Goal: Complete application form: Complete application form

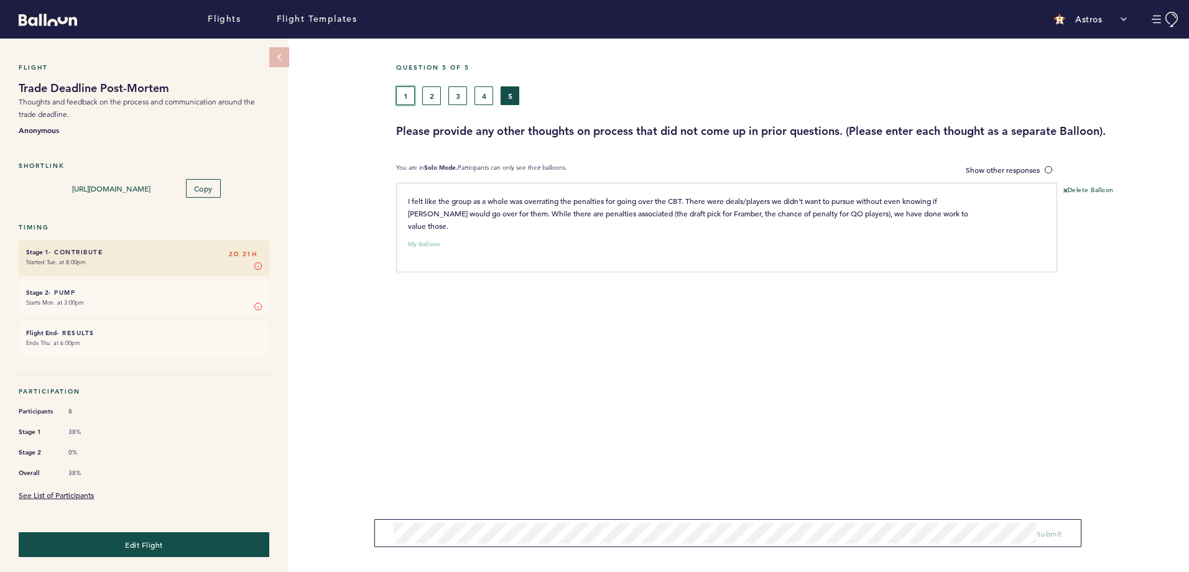
click at [406, 99] on button "1" at bounding box center [405, 95] width 19 height 19
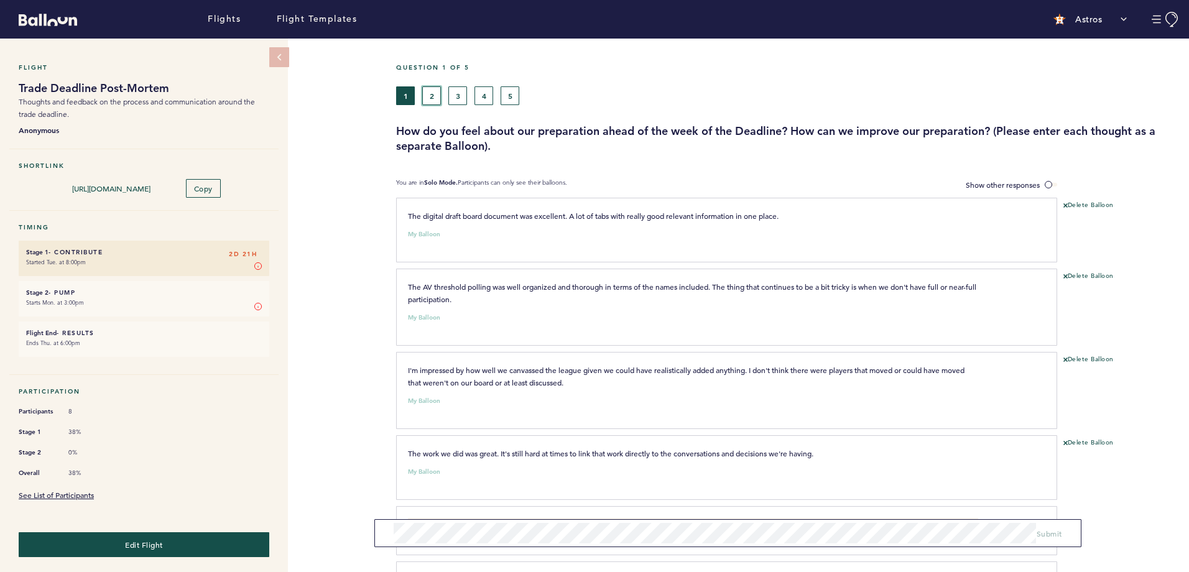
click at [432, 101] on button "2" at bounding box center [431, 95] width 19 height 19
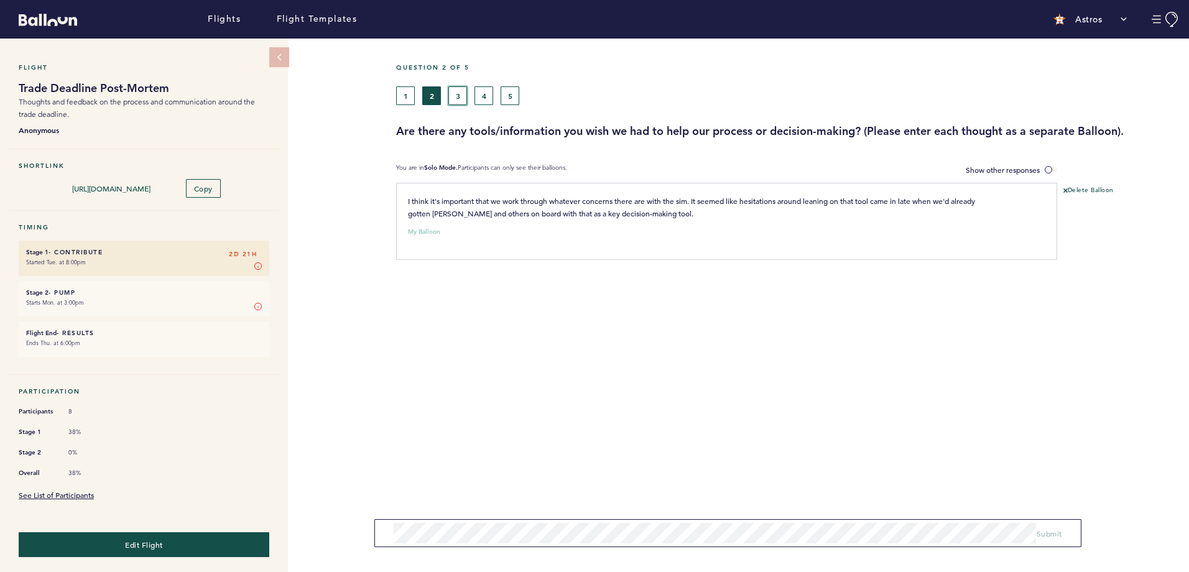
click at [458, 98] on button "3" at bounding box center [457, 95] width 19 height 19
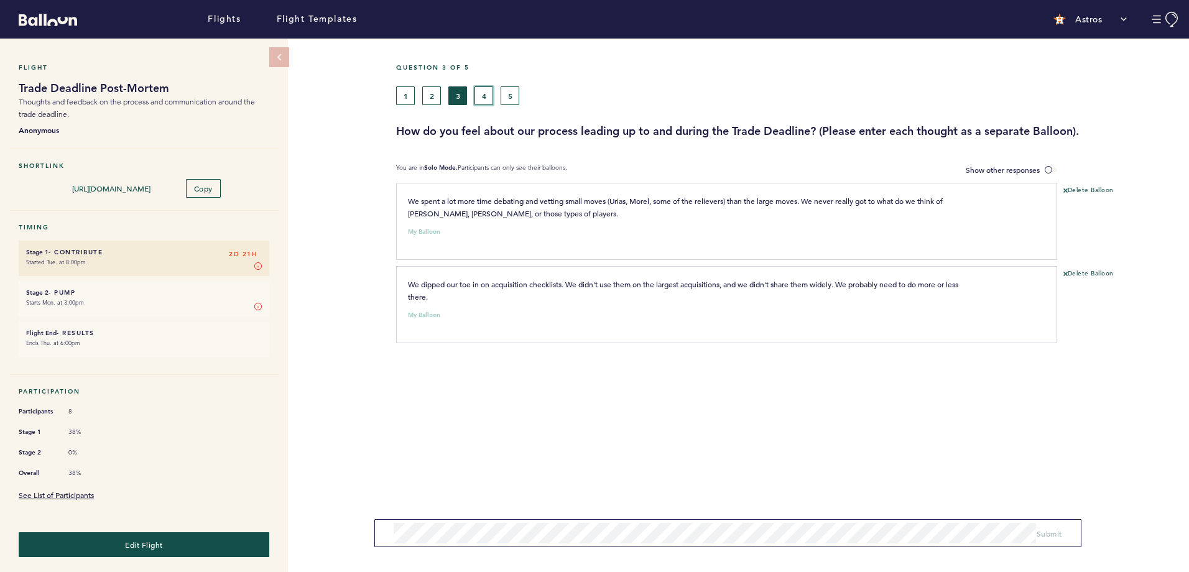
click at [486, 96] on button "4" at bounding box center [484, 95] width 19 height 19
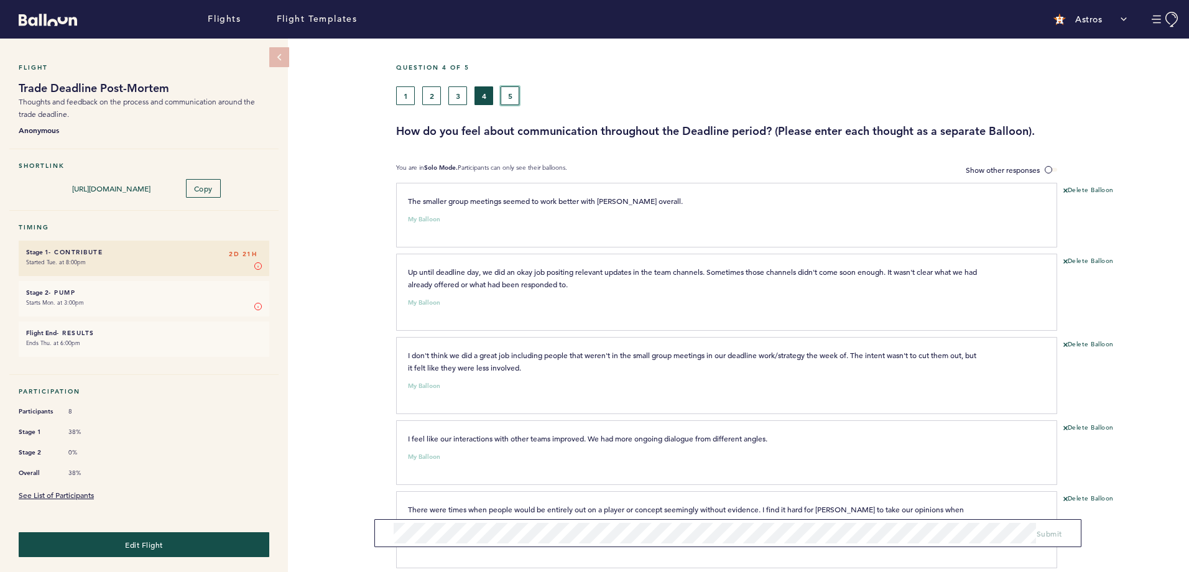
click at [511, 96] on button "5" at bounding box center [510, 95] width 19 height 19
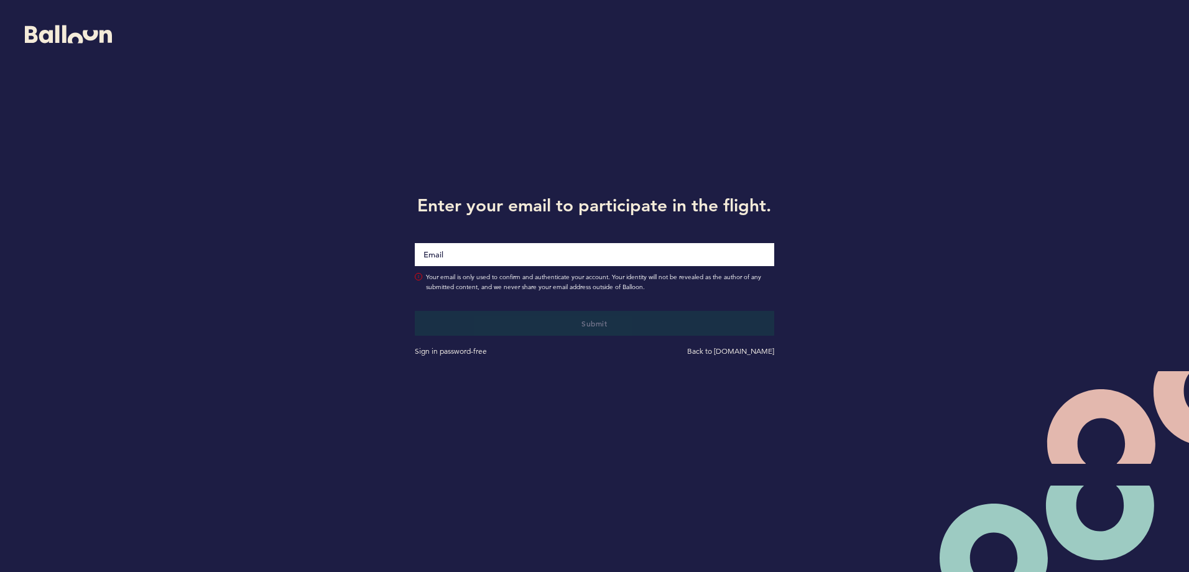
click at [629, 252] on input "Email" at bounding box center [594, 254] width 359 height 23
type input "[EMAIL_ADDRESS][DOMAIN_NAME]"
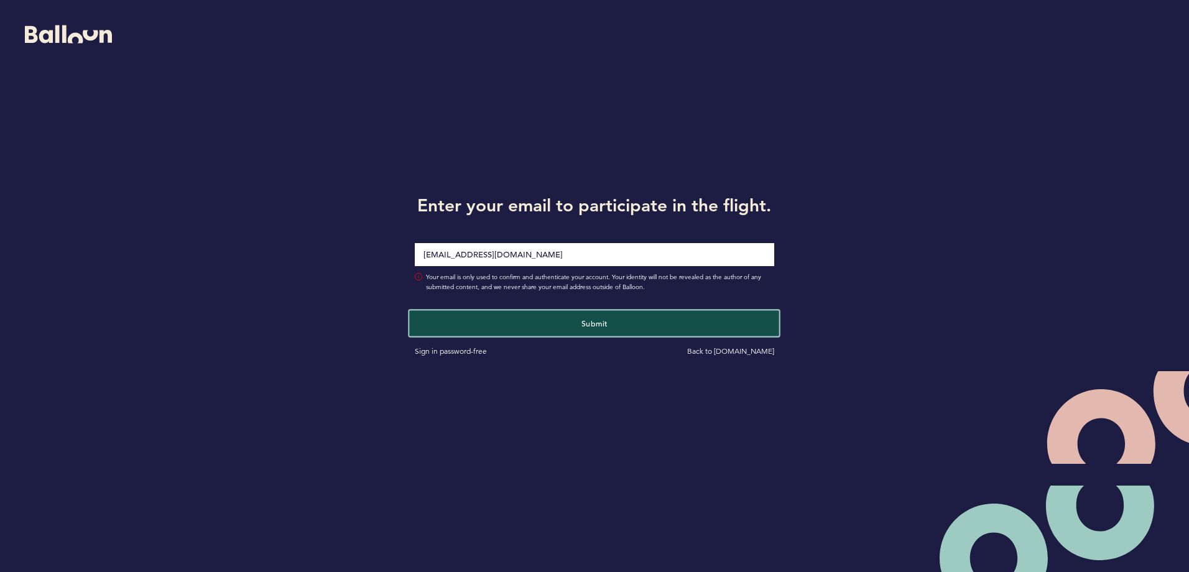
click at [592, 321] on span "Submit" at bounding box center [595, 323] width 26 height 10
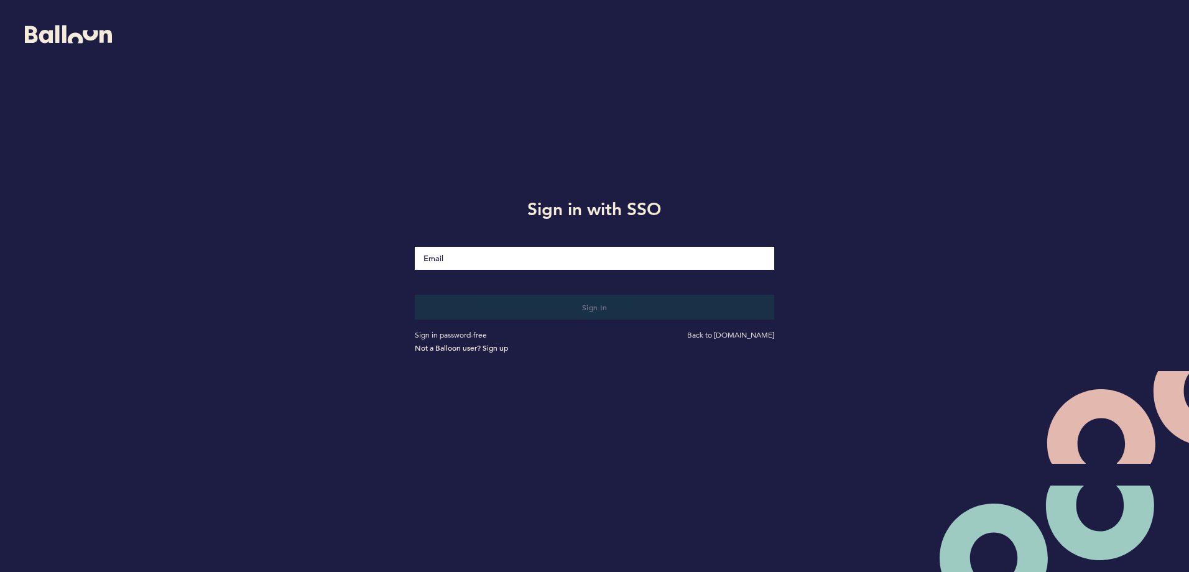
click at [619, 261] on input "Email" at bounding box center [594, 258] width 359 height 23
type input "[EMAIL_ADDRESS][DOMAIN_NAME]"
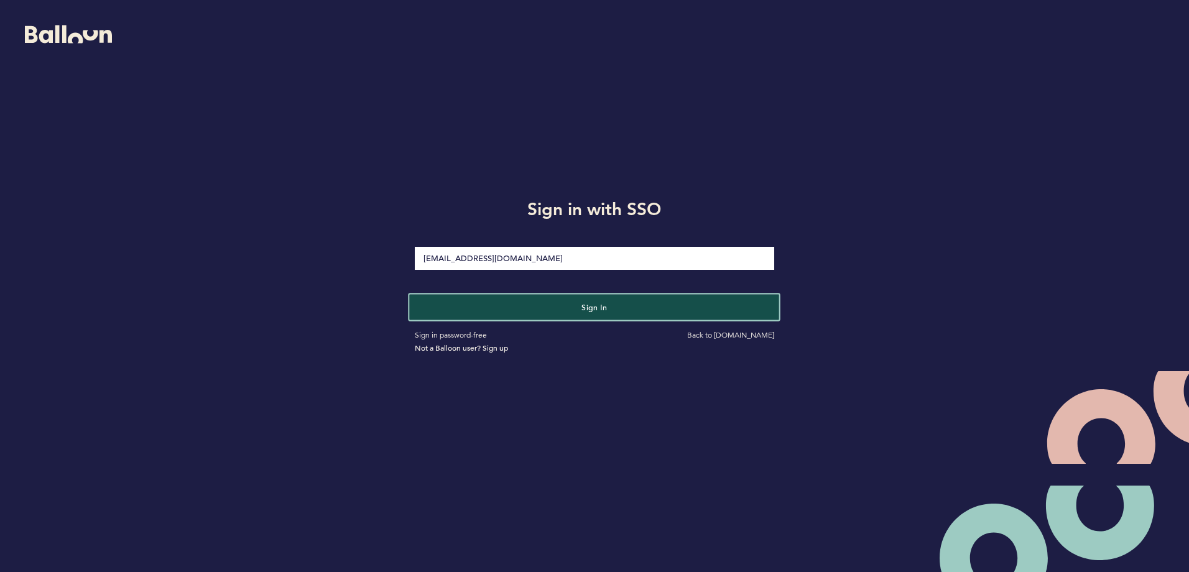
click at [587, 310] on span "Sign in" at bounding box center [595, 307] width 26 height 10
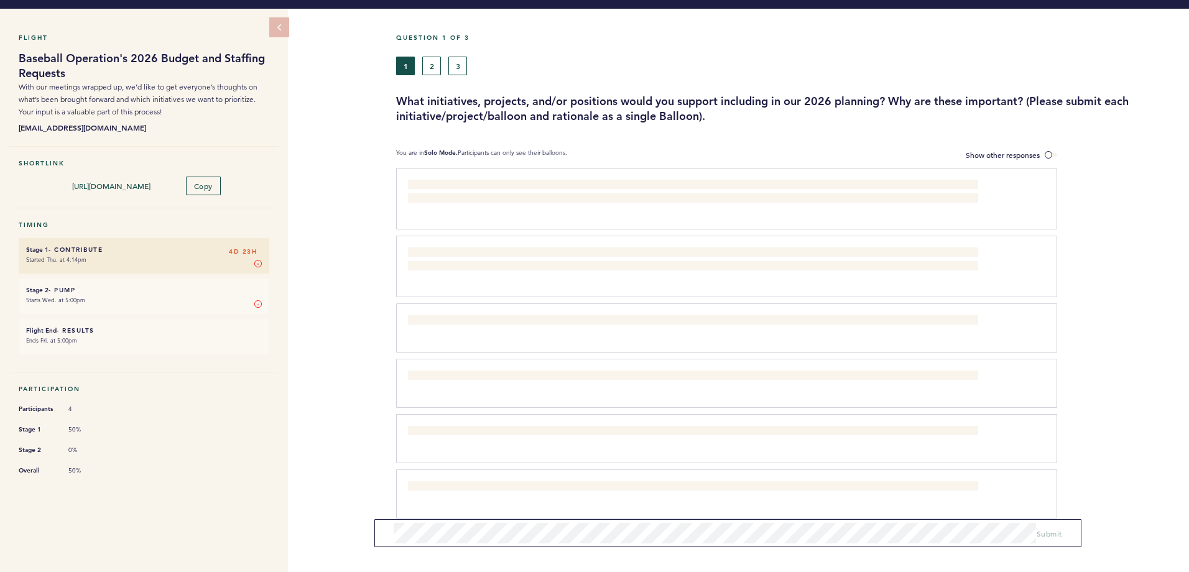
scroll to position [44, 0]
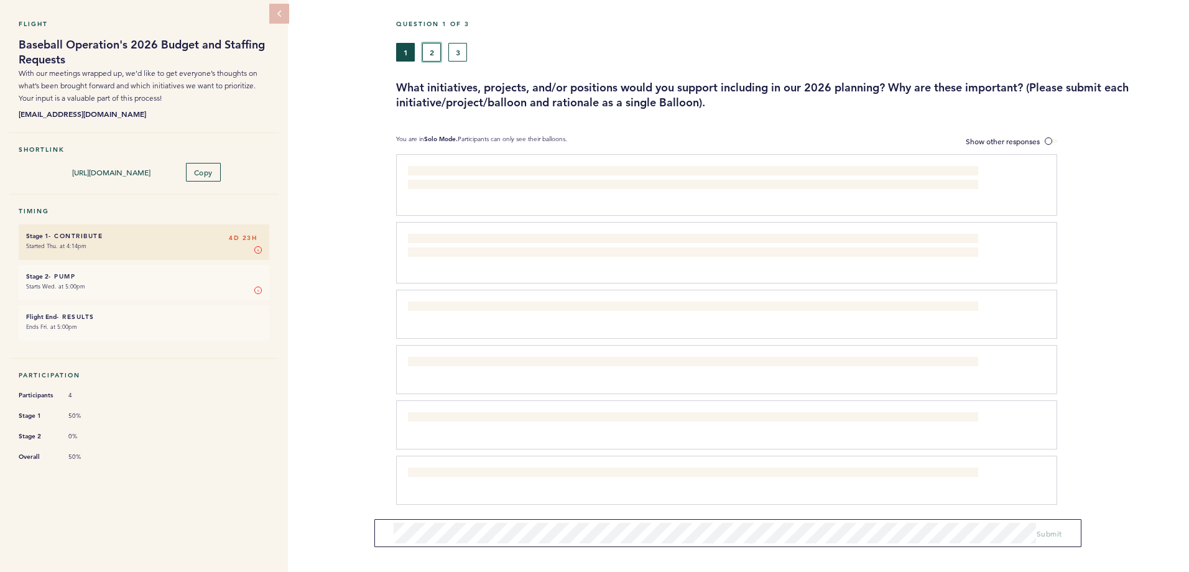
click at [437, 50] on button "2" at bounding box center [431, 52] width 19 height 19
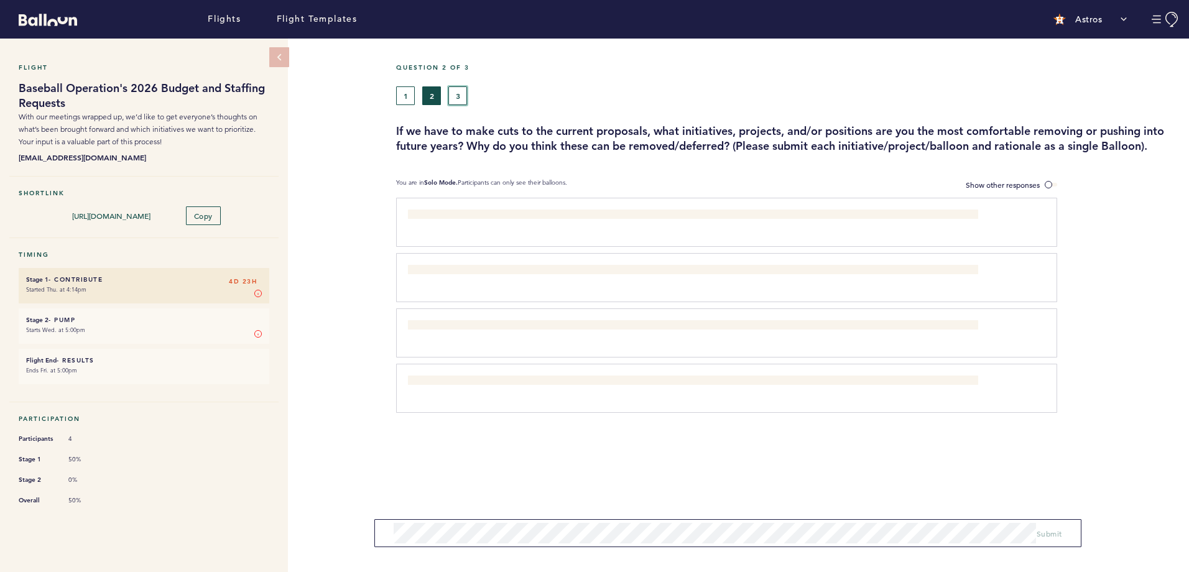
click at [458, 92] on button "3" at bounding box center [457, 95] width 19 height 19
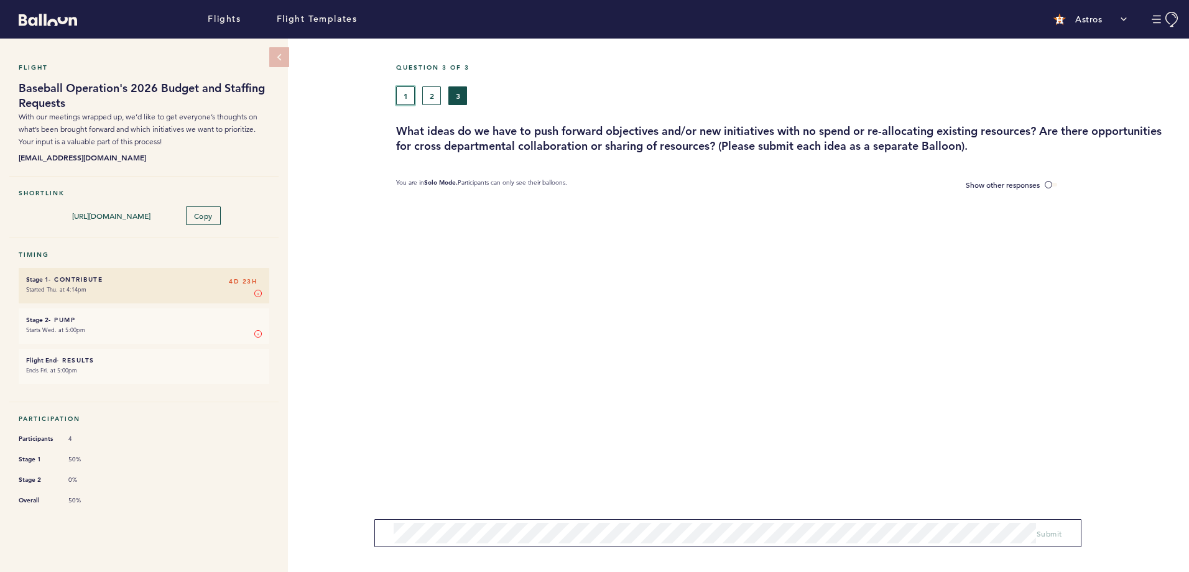
click at [407, 97] on button "1" at bounding box center [405, 95] width 19 height 19
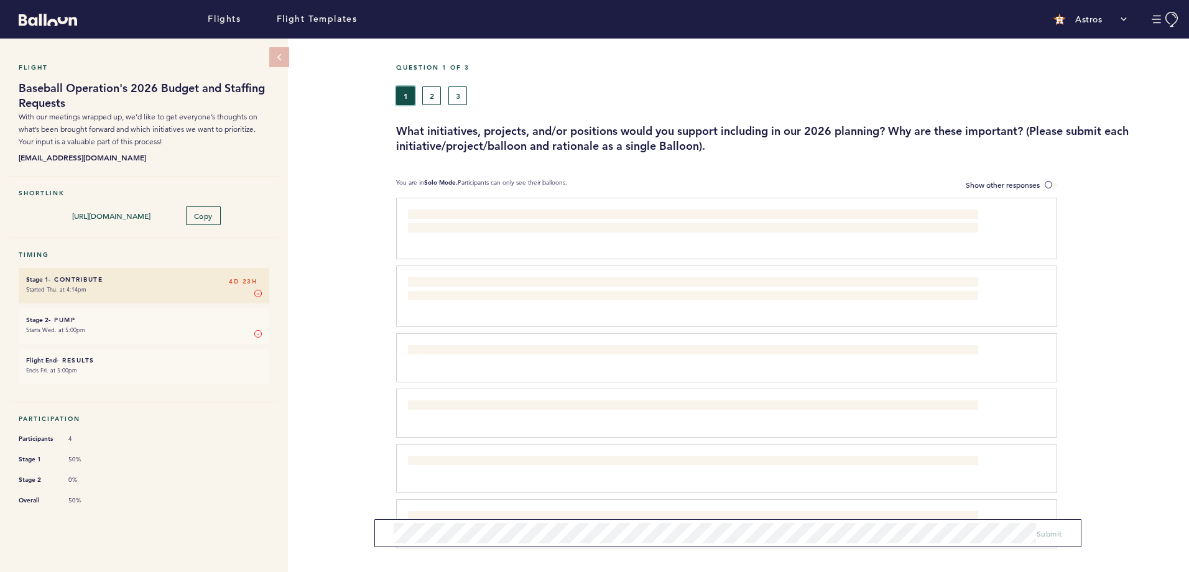
scroll to position [44, 0]
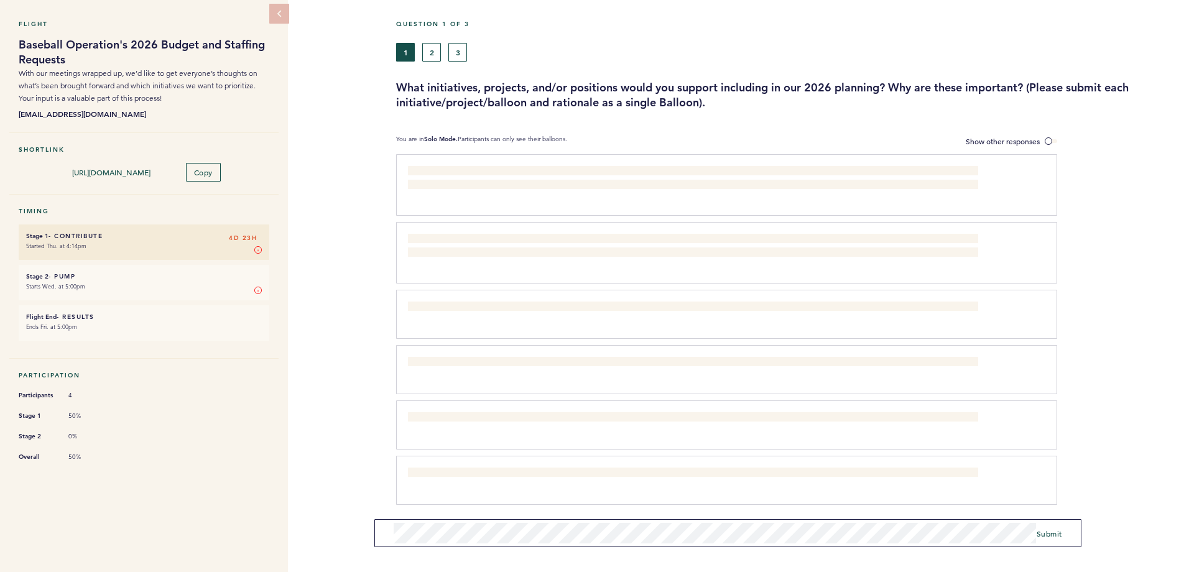
click at [1065, 534] on form "Submit" at bounding box center [727, 533] width 707 height 28
click at [1057, 534] on span "Submit" at bounding box center [1050, 534] width 26 height 10
click at [1048, 141] on span at bounding box center [1051, 141] width 12 height 4
click at [0, 0] on input "Show other responses" at bounding box center [0, 0] width 0 height 0
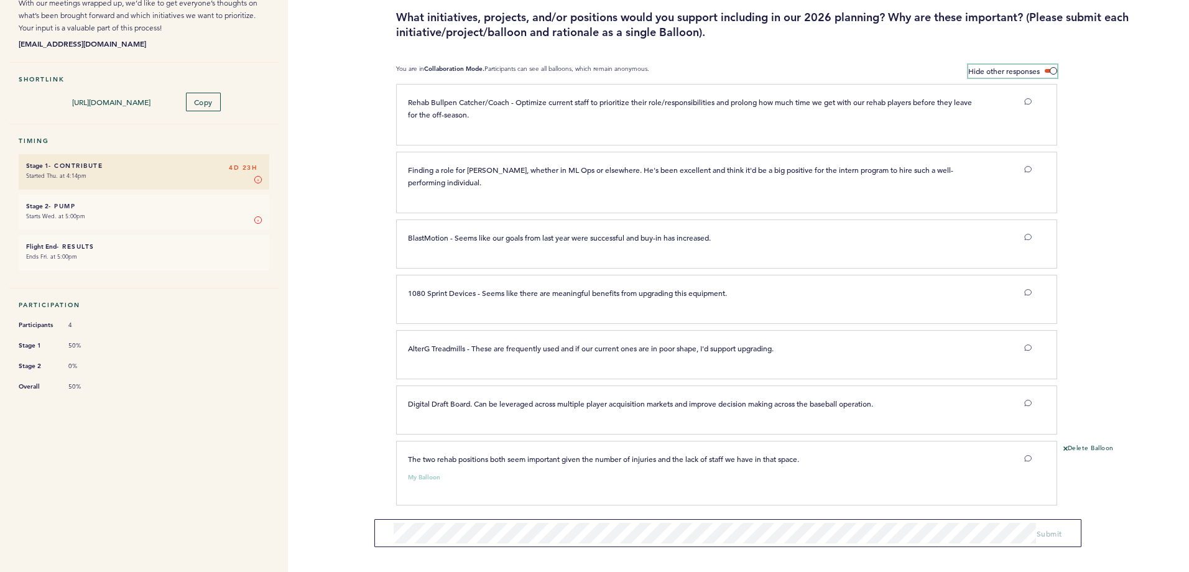
scroll to position [114, 0]
click at [1051, 68] on span at bounding box center [1051, 70] width 12 height 4
click at [0, 0] on input "Hide other responses" at bounding box center [0, 0] width 0 height 0
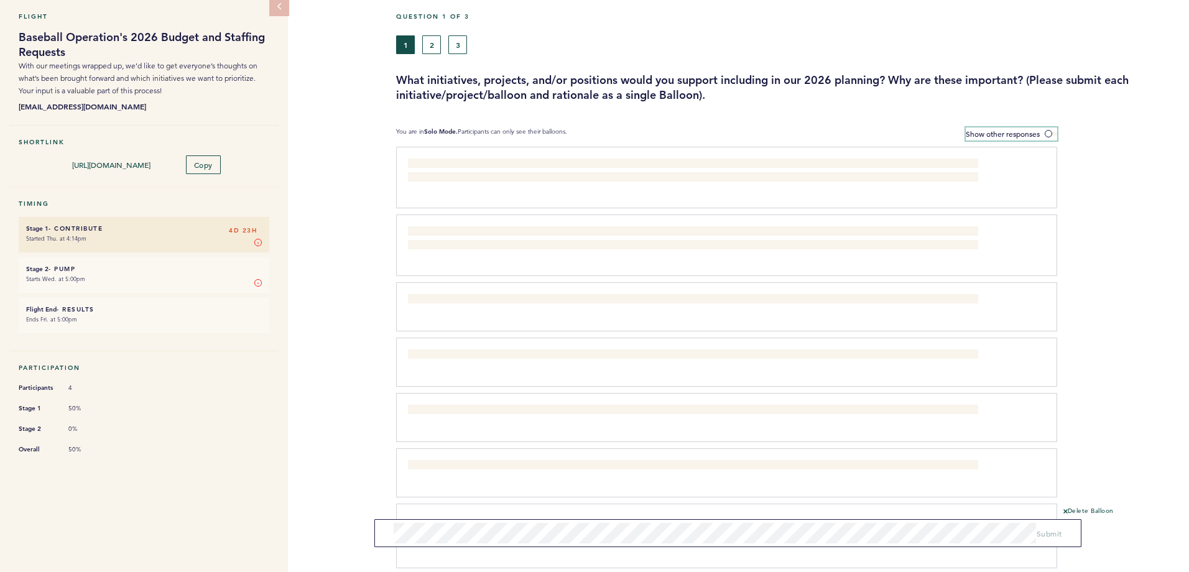
scroll to position [0, 0]
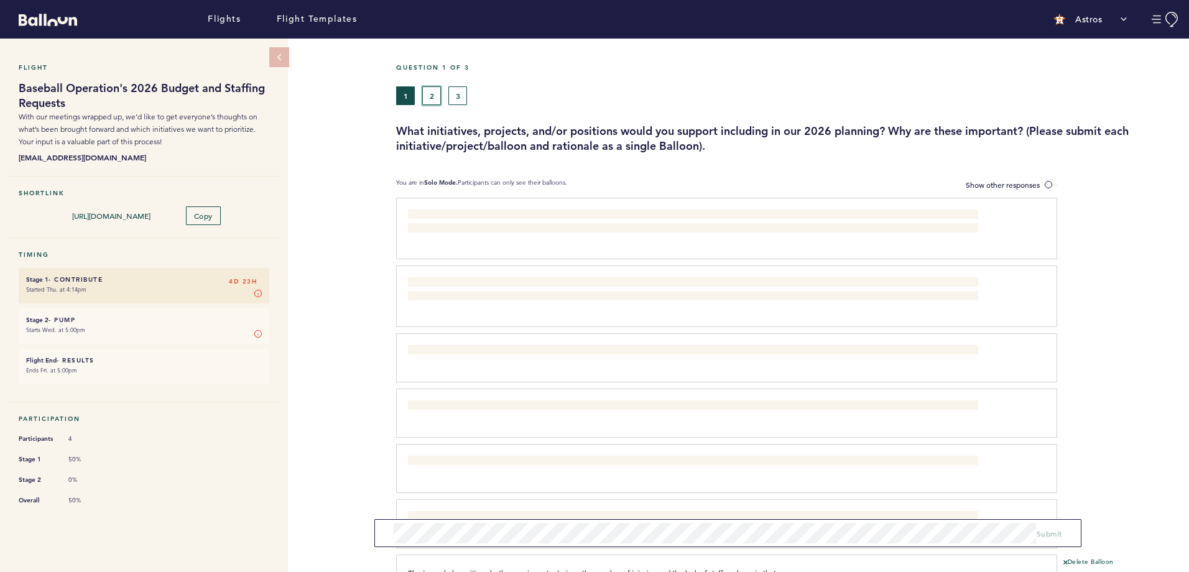
click at [426, 100] on button "2" at bounding box center [431, 95] width 19 height 19
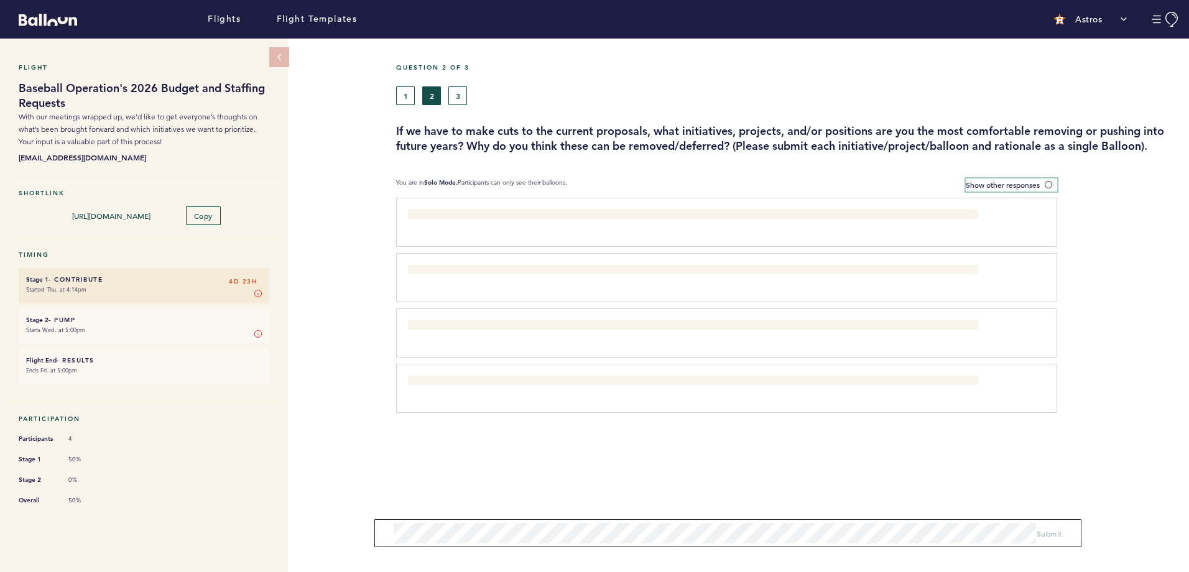
click at [1051, 183] on span at bounding box center [1051, 185] width 12 height 4
click at [0, 0] on input "Show other responses" at bounding box center [0, 0] width 0 height 0
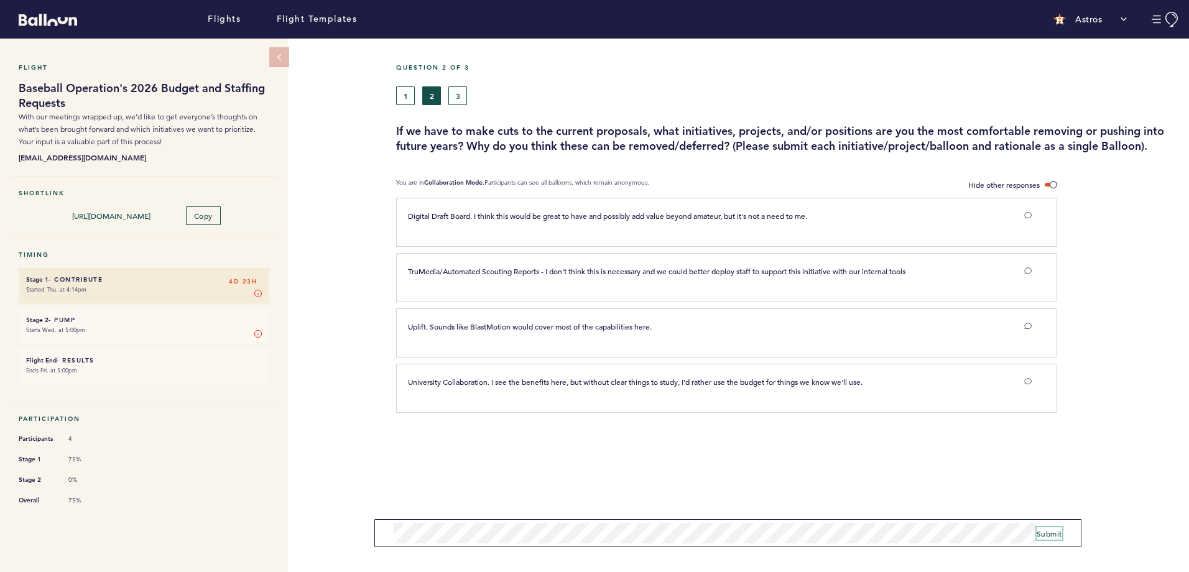
click at [1054, 531] on span "Submit" at bounding box center [1050, 534] width 26 height 10
click at [409, 96] on button "1" at bounding box center [405, 95] width 19 height 19
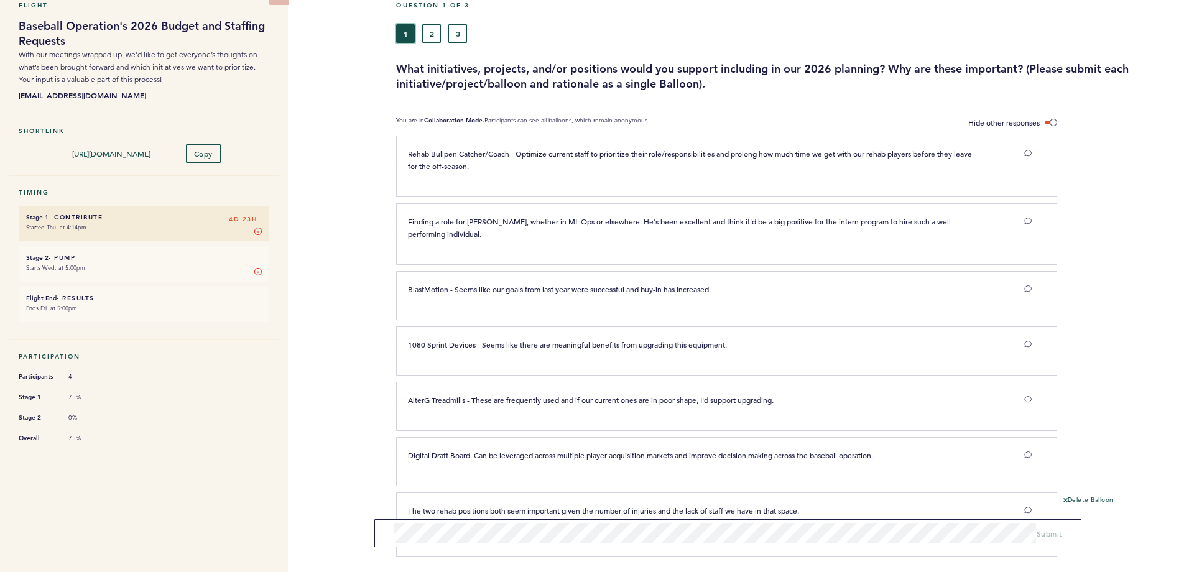
scroll to position [114, 0]
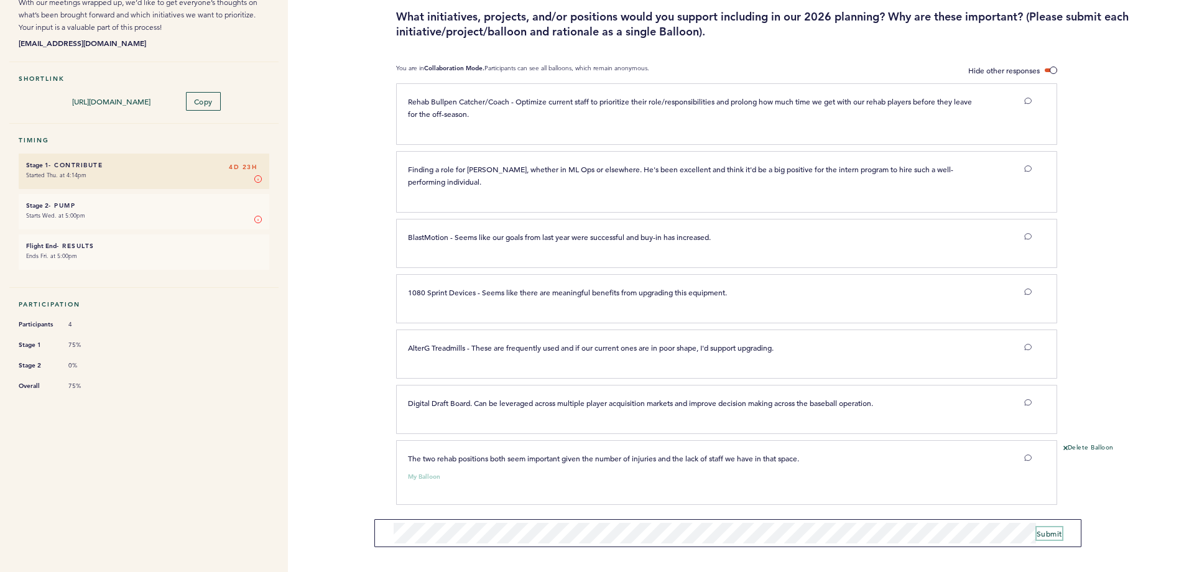
click at [1044, 529] on span "Submit" at bounding box center [1050, 534] width 26 height 10
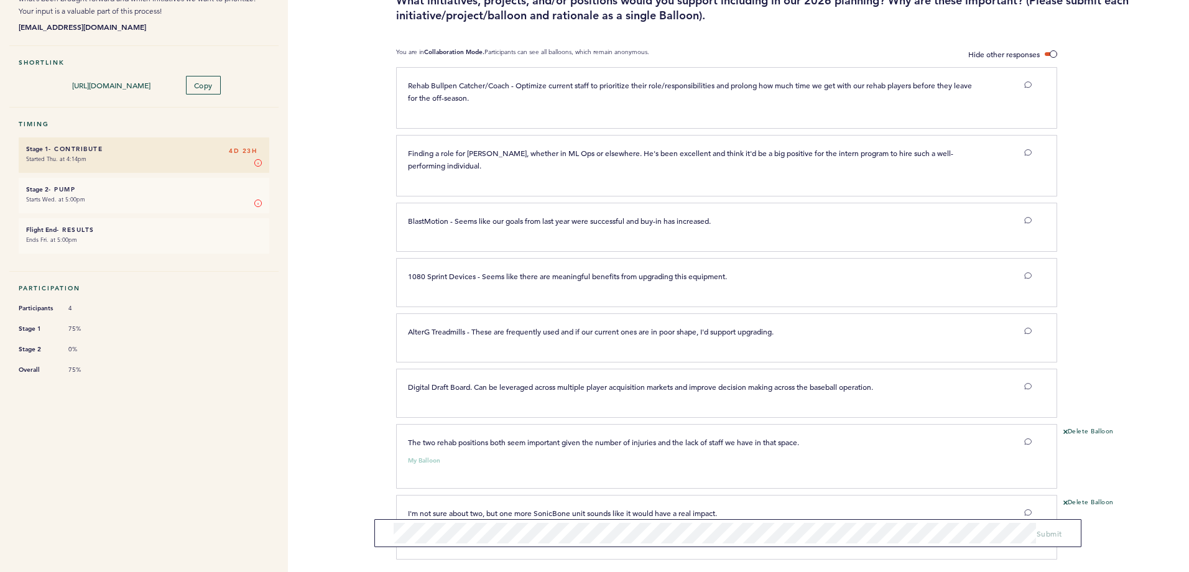
scroll to position [185, 0]
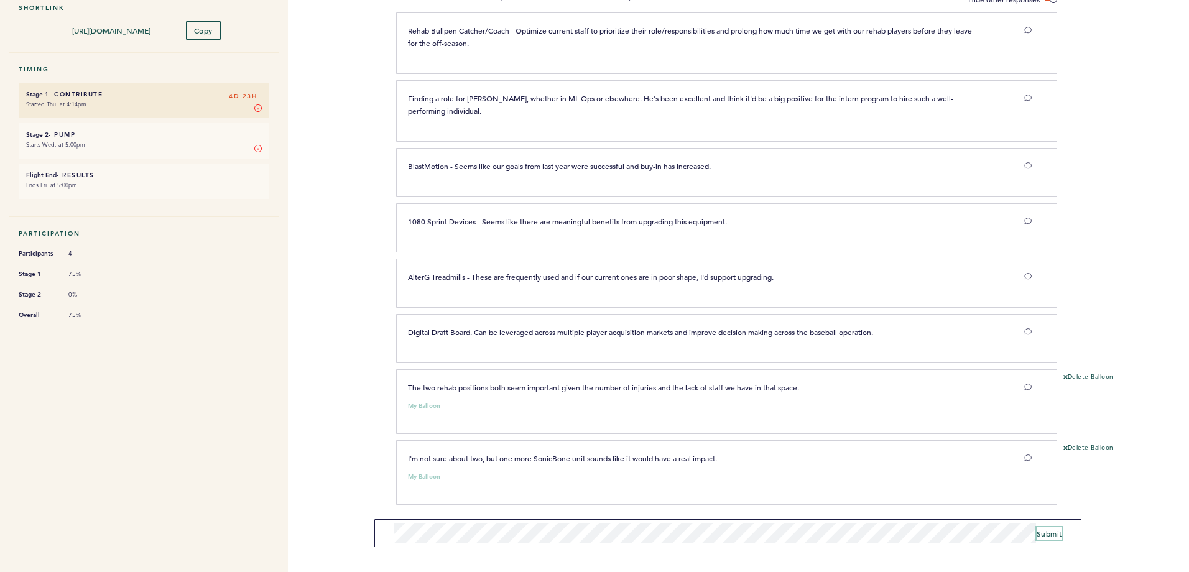
click at [1041, 538] on button "Submit" at bounding box center [1050, 533] width 26 height 12
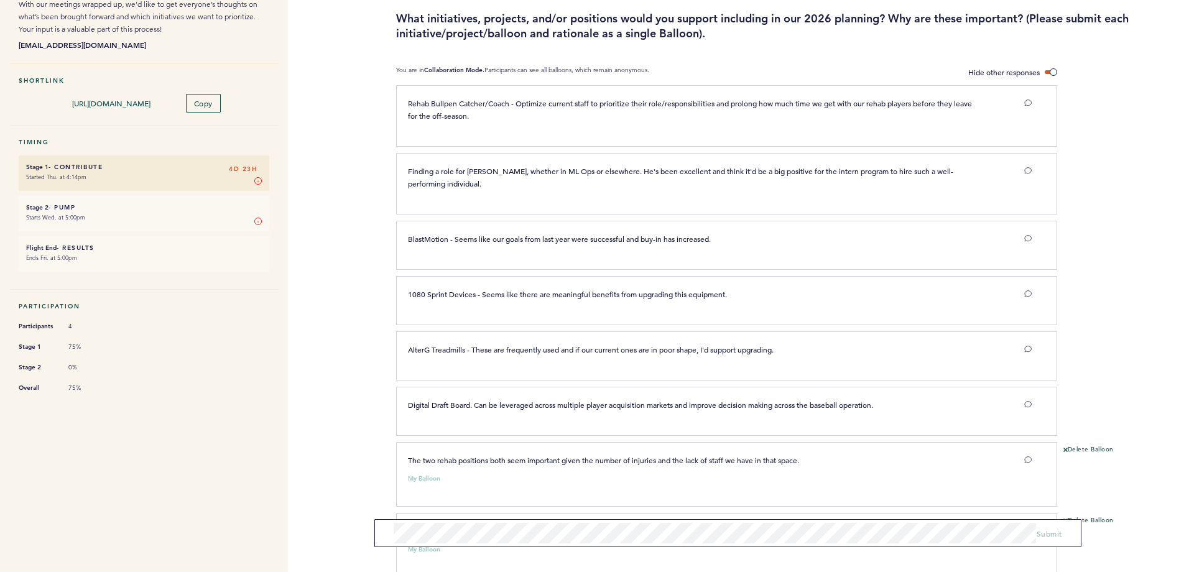
scroll to position [0, 0]
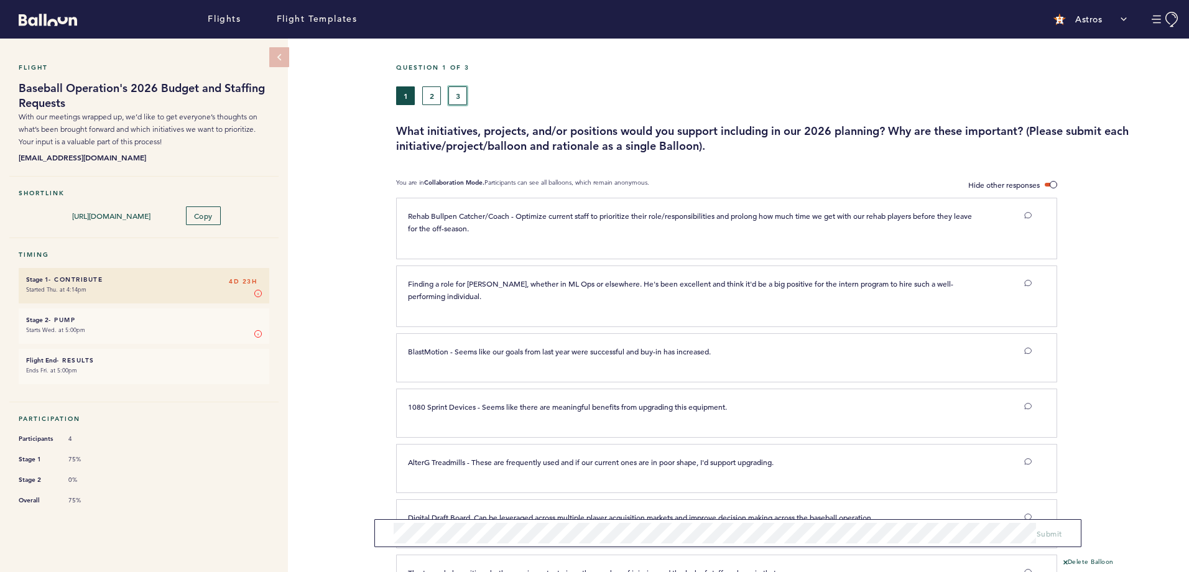
click at [455, 96] on button "3" at bounding box center [457, 95] width 19 height 19
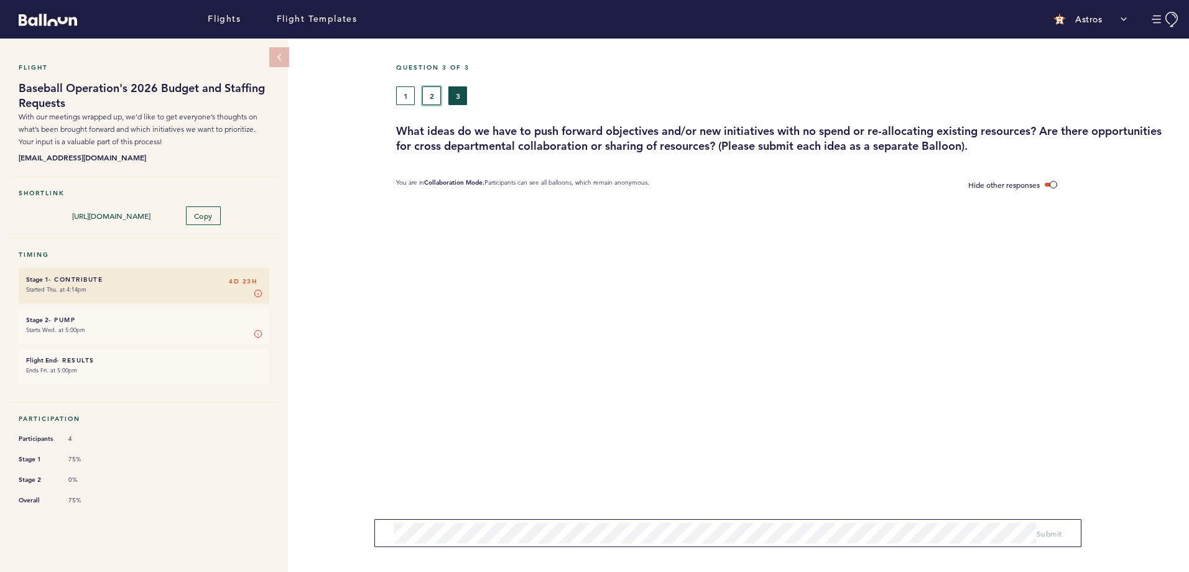
click at [429, 101] on button "2" at bounding box center [431, 95] width 19 height 19
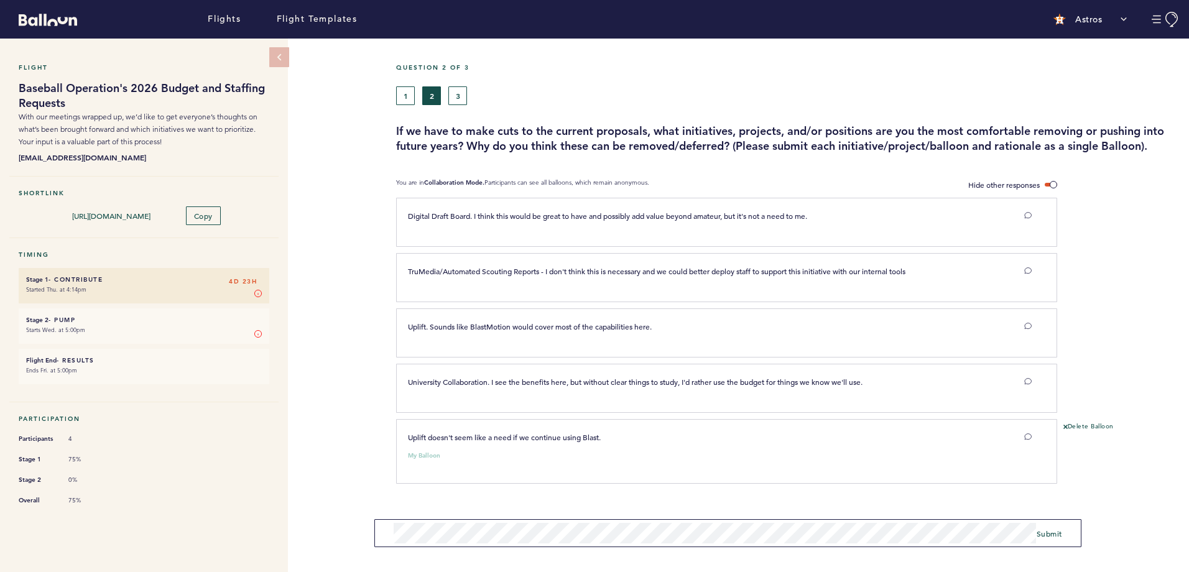
click at [694, 519] on form "Submit" at bounding box center [727, 533] width 707 height 28
click at [1047, 534] on span "Submit" at bounding box center [1050, 534] width 26 height 10
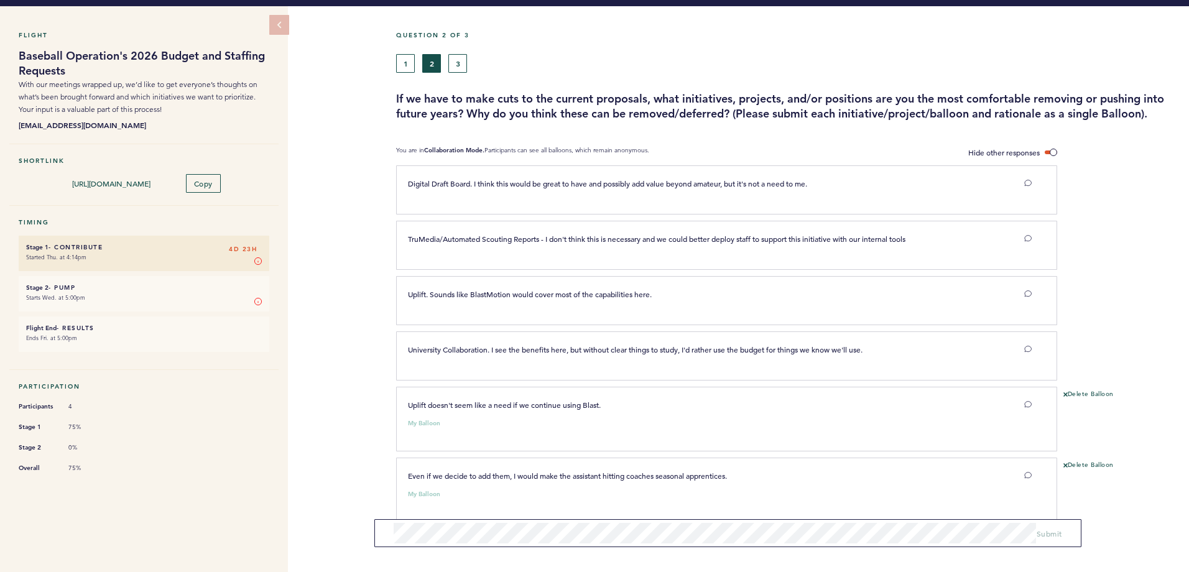
scroll to position [50, 0]
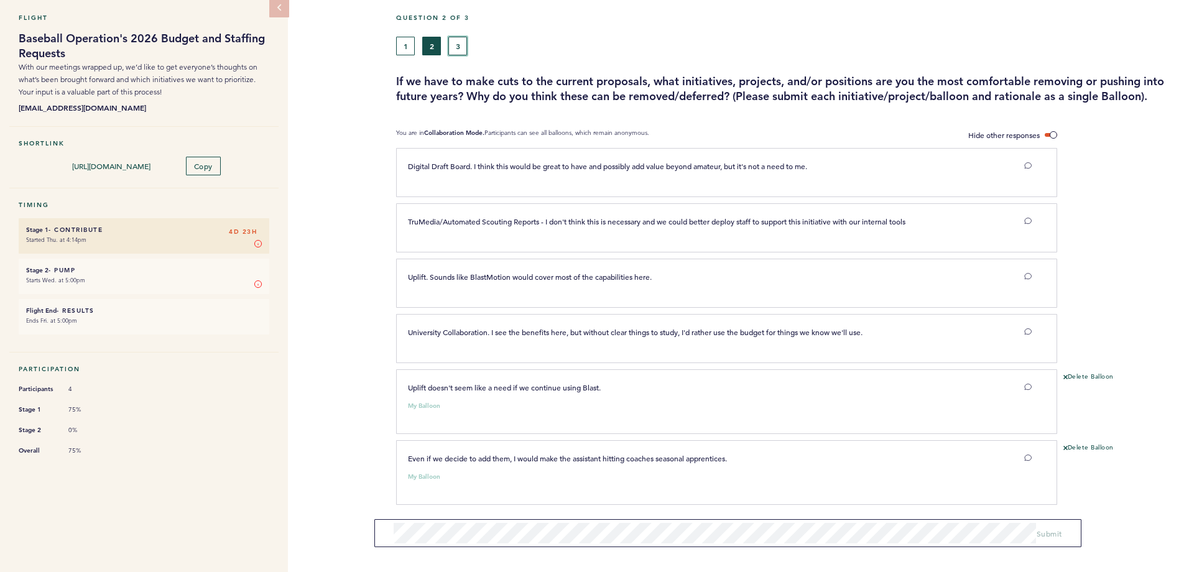
click at [457, 51] on button "3" at bounding box center [457, 46] width 19 height 19
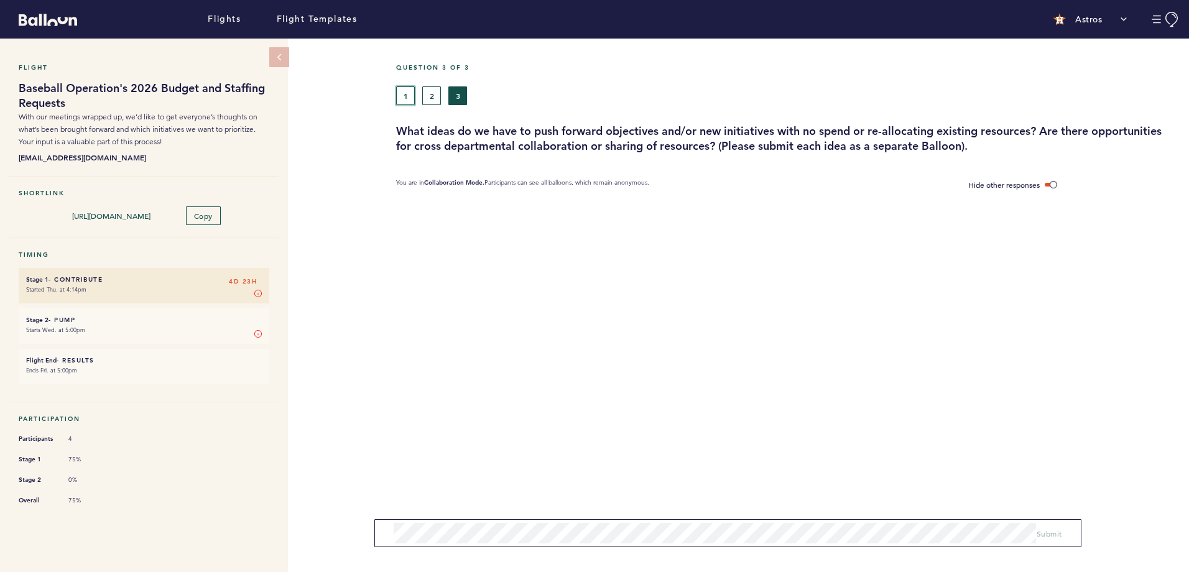
click at [404, 91] on button "1" at bounding box center [405, 95] width 19 height 19
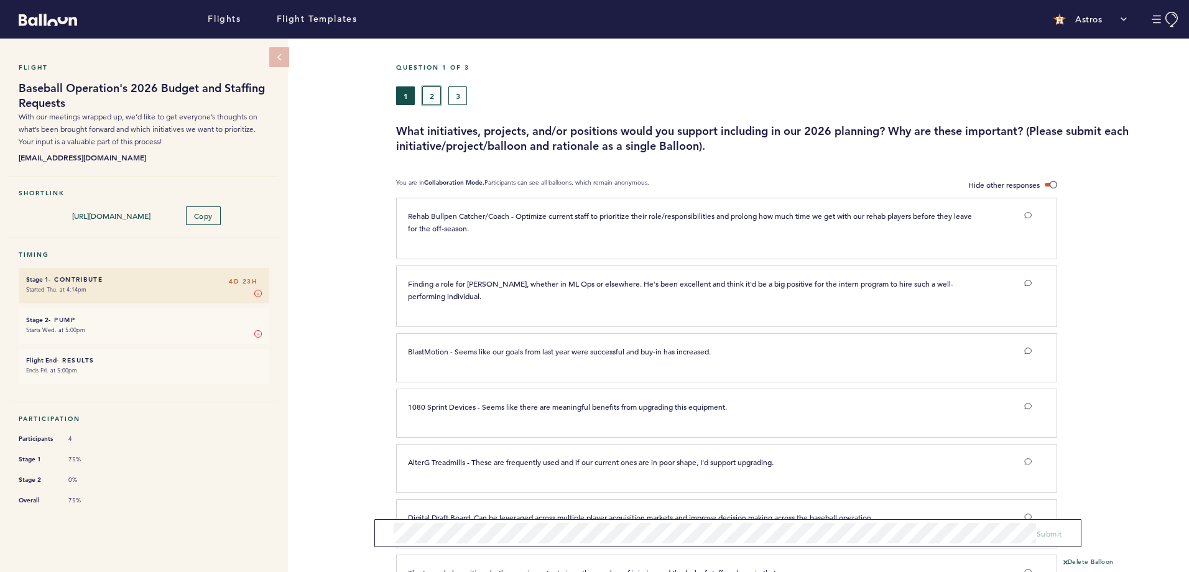
click at [431, 95] on button "2" at bounding box center [431, 95] width 19 height 19
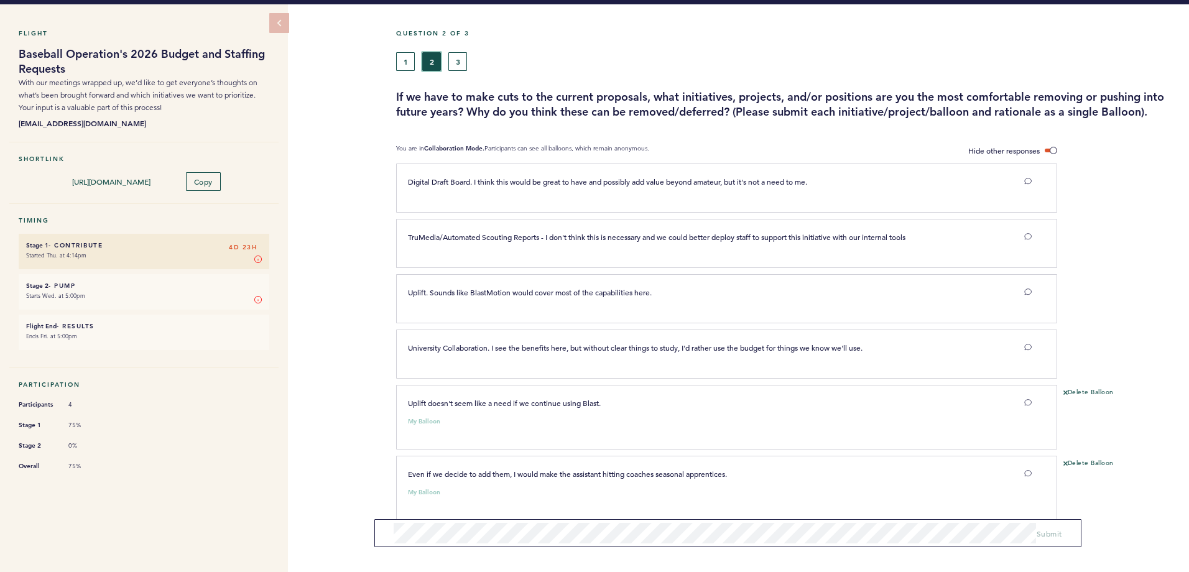
scroll to position [50, 0]
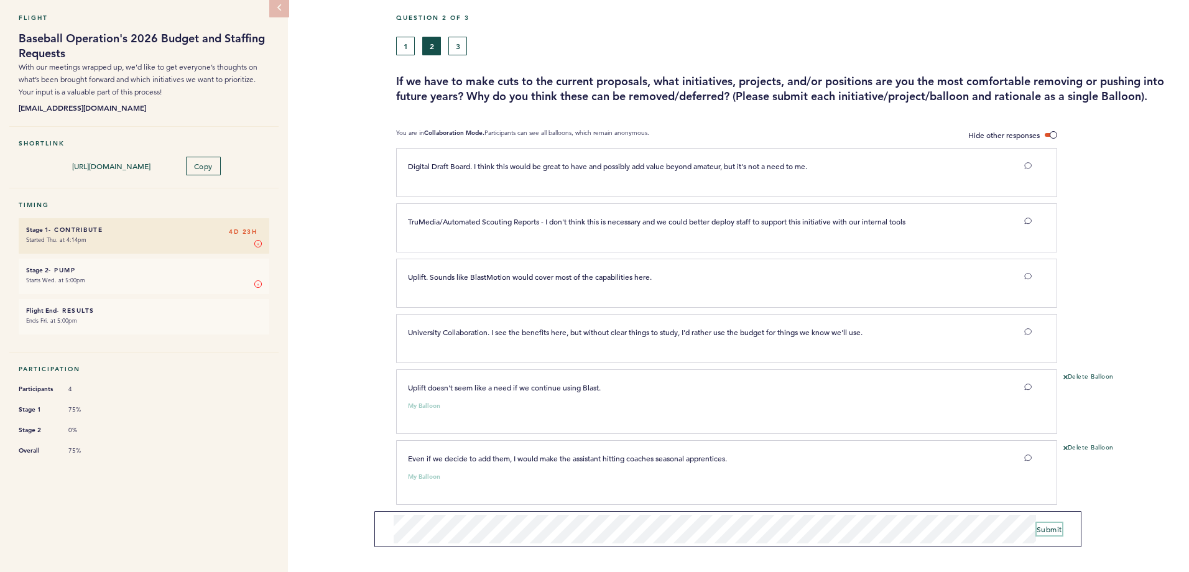
click at [1057, 531] on span "Submit" at bounding box center [1050, 529] width 26 height 10
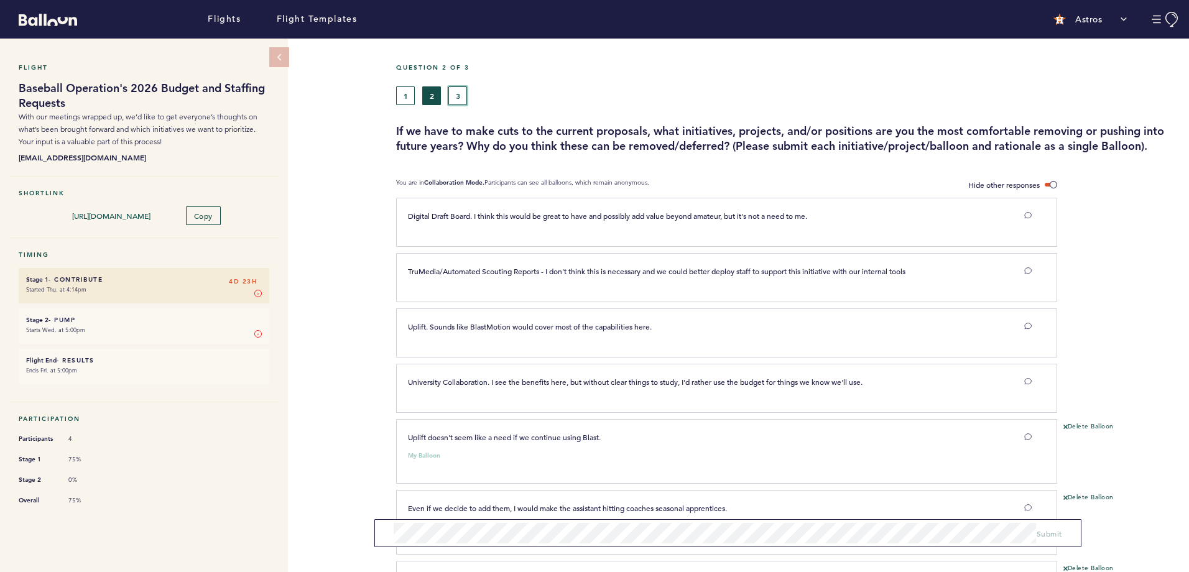
click at [462, 97] on button "3" at bounding box center [457, 95] width 19 height 19
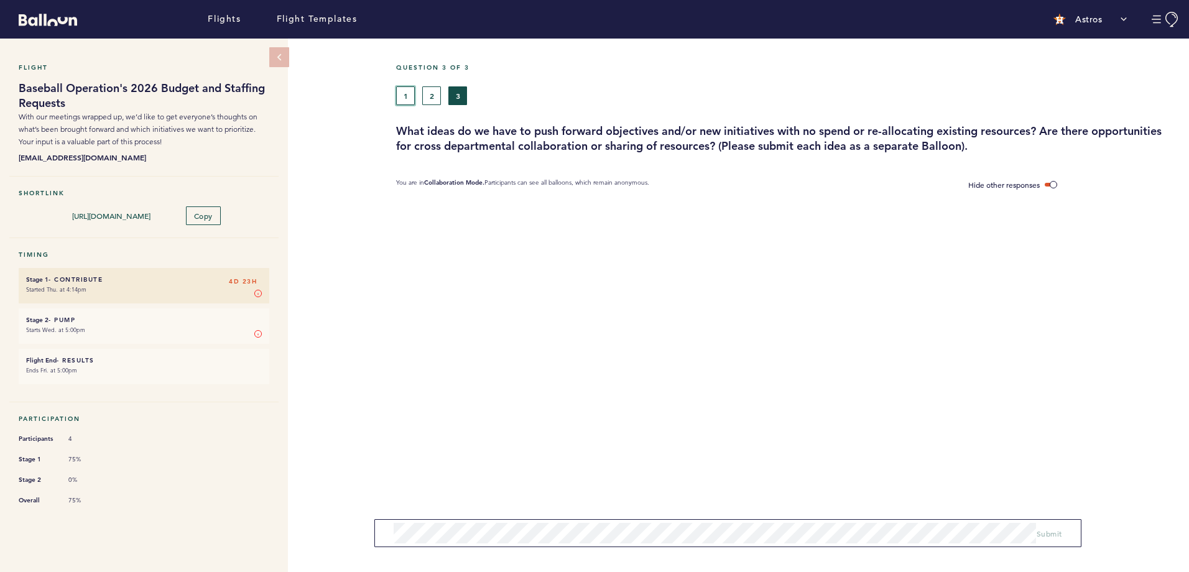
click at [406, 93] on button "1" at bounding box center [405, 95] width 19 height 19
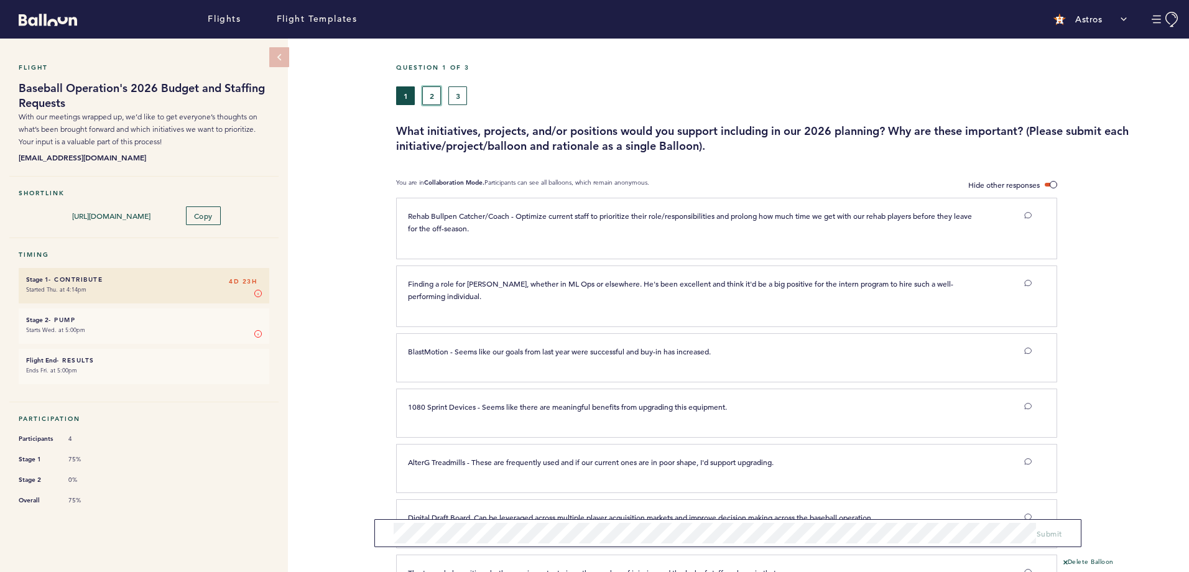
click at [432, 96] on button "2" at bounding box center [431, 95] width 19 height 19
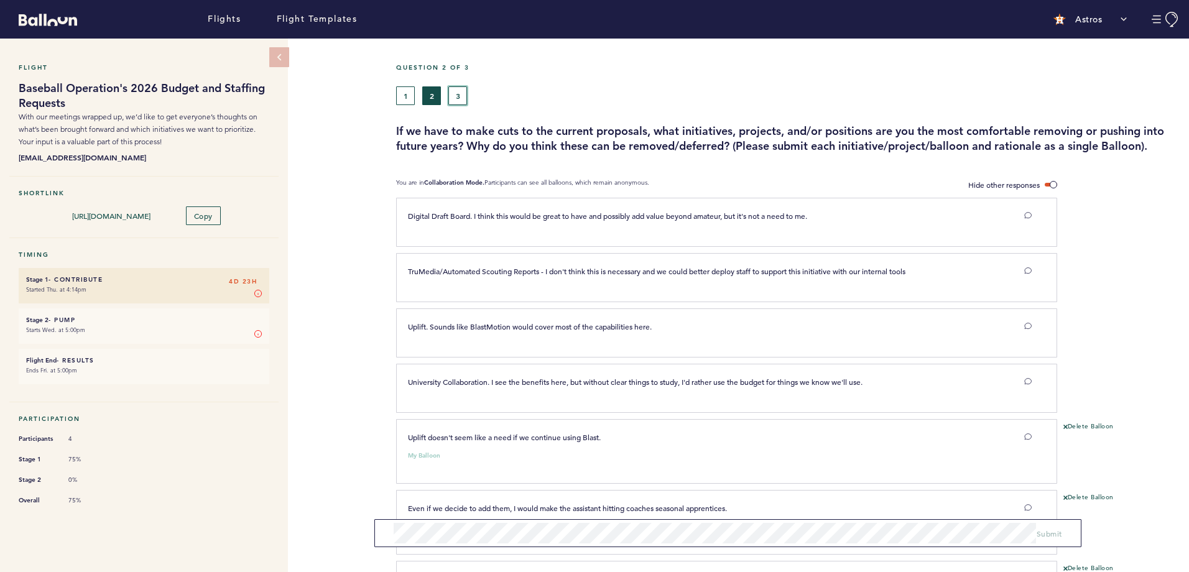
click at [457, 98] on button "3" at bounding box center [457, 95] width 19 height 19
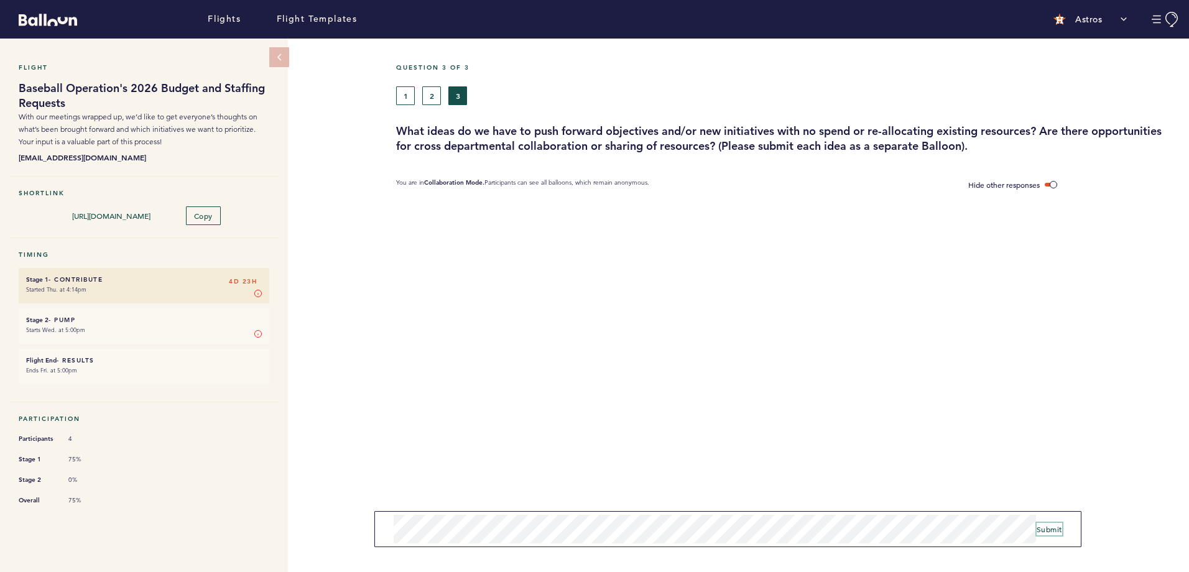
click at [1050, 528] on span "Submit" at bounding box center [1050, 529] width 26 height 10
click at [1056, 529] on span "Submit" at bounding box center [1050, 529] width 26 height 10
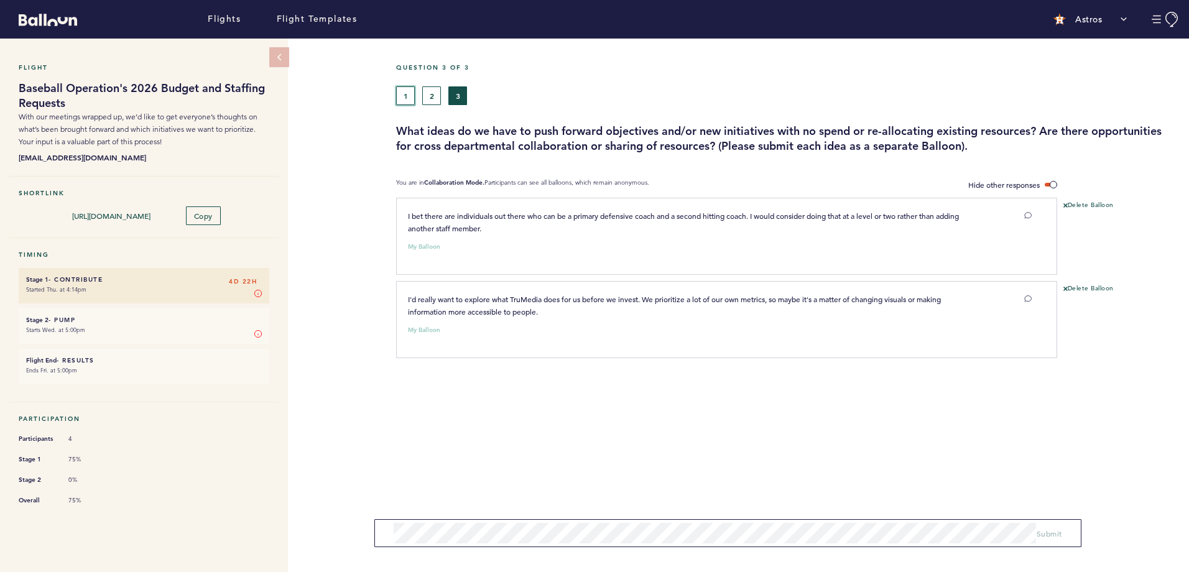
click at [410, 96] on button "1" at bounding box center [405, 95] width 19 height 19
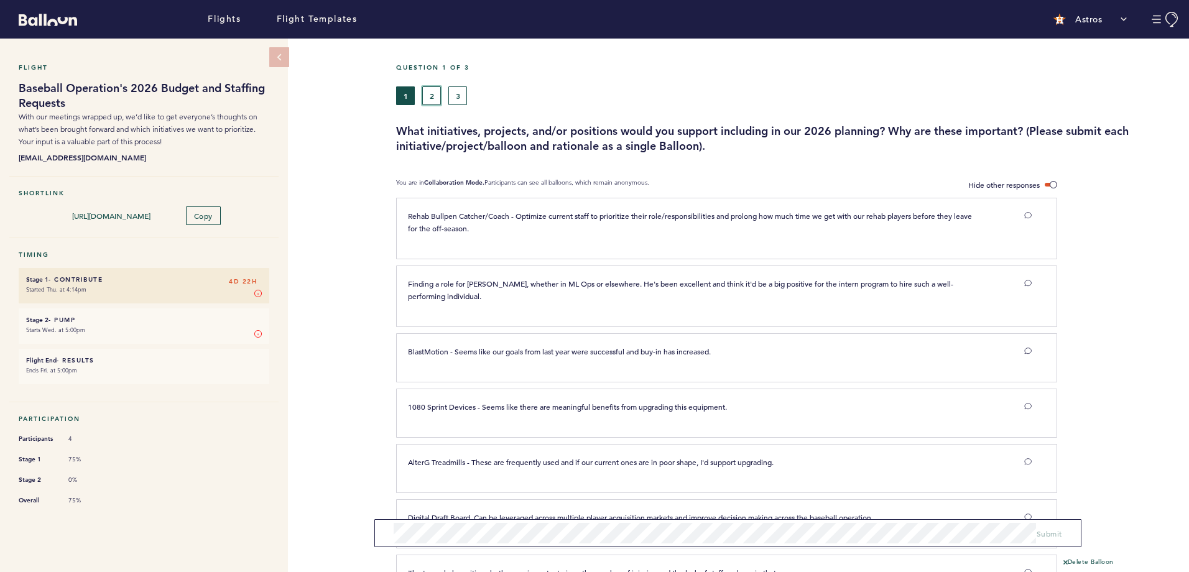
click at [427, 98] on button "2" at bounding box center [431, 95] width 19 height 19
